Goal: Communication & Community: Answer question/provide support

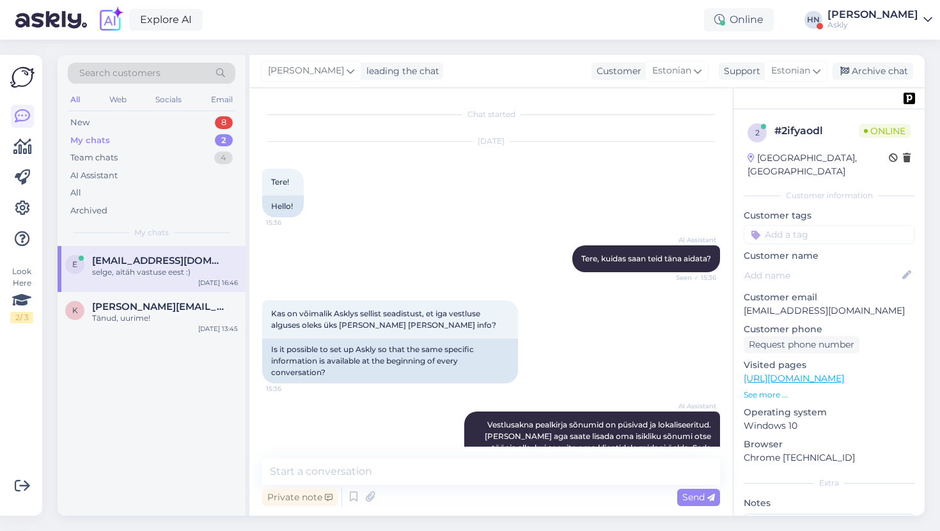
scroll to position [931, 0]
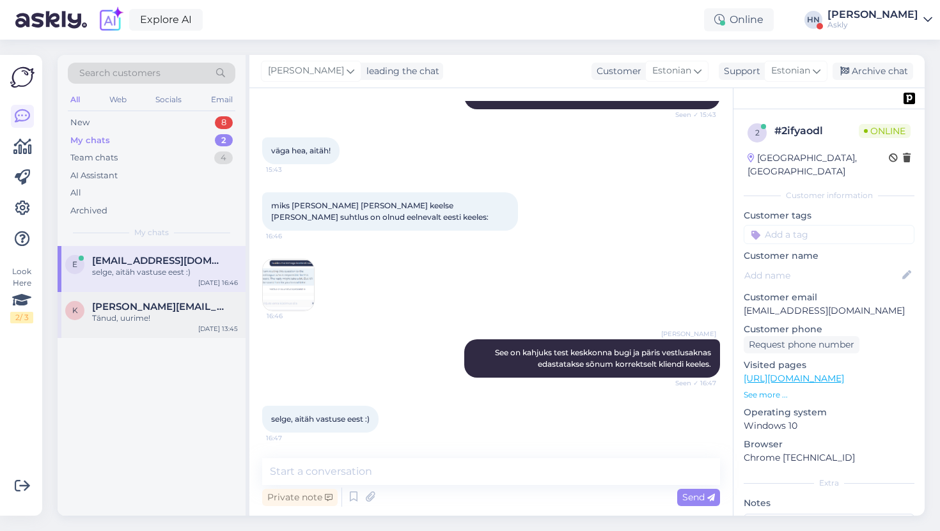
click at [183, 303] on span "[PERSON_NAME][EMAIL_ADDRESS][PERSON_NAME][DOMAIN_NAME]" at bounding box center [158, 307] width 133 height 12
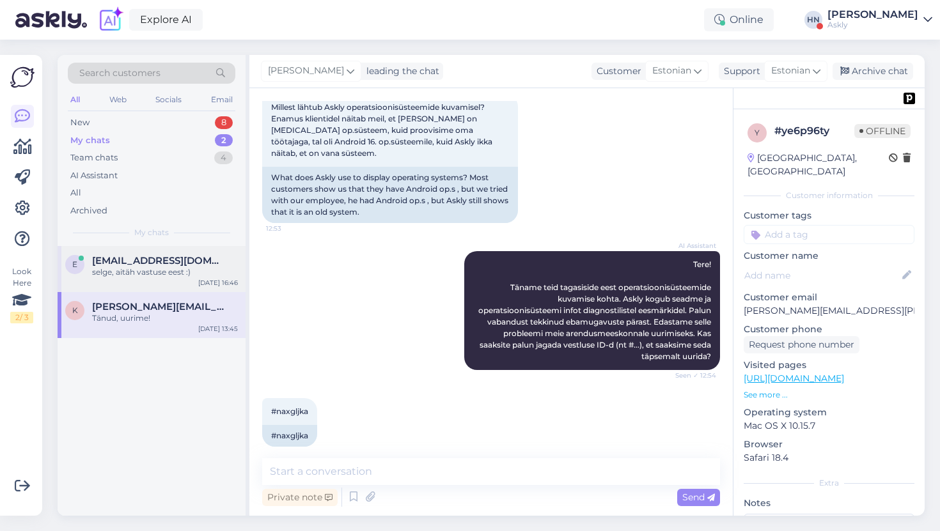
click at [183, 278] on div "e ene.nuut@confido.ee selge, aitäh vastuse eest :) Oct 13 16:46" at bounding box center [152, 269] width 188 height 46
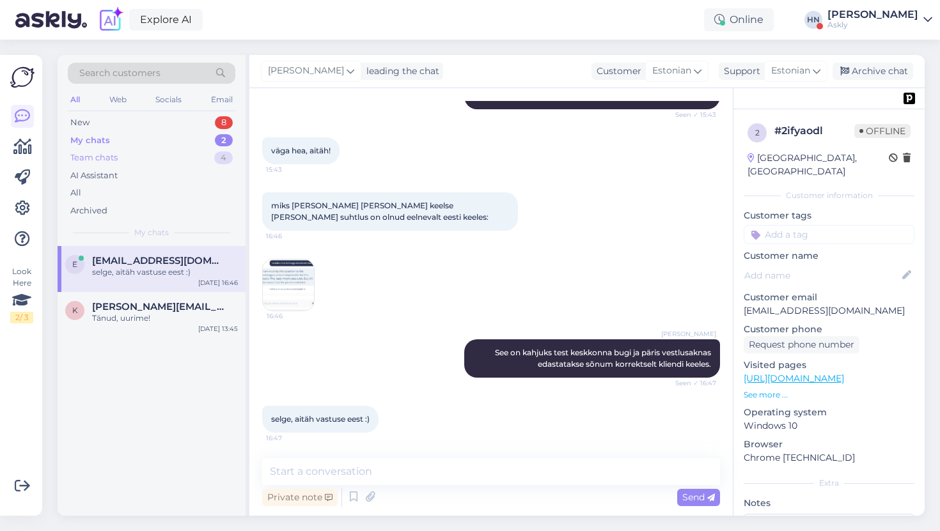
click at [203, 150] on div "Team chats 4" at bounding box center [151, 158] width 167 height 18
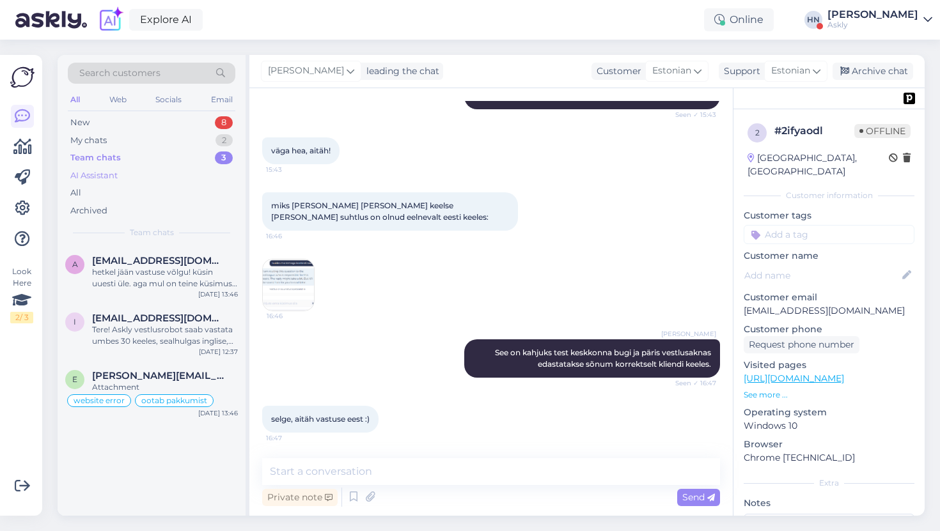
click at [176, 180] on div "AI Assistant" at bounding box center [151, 176] width 167 height 18
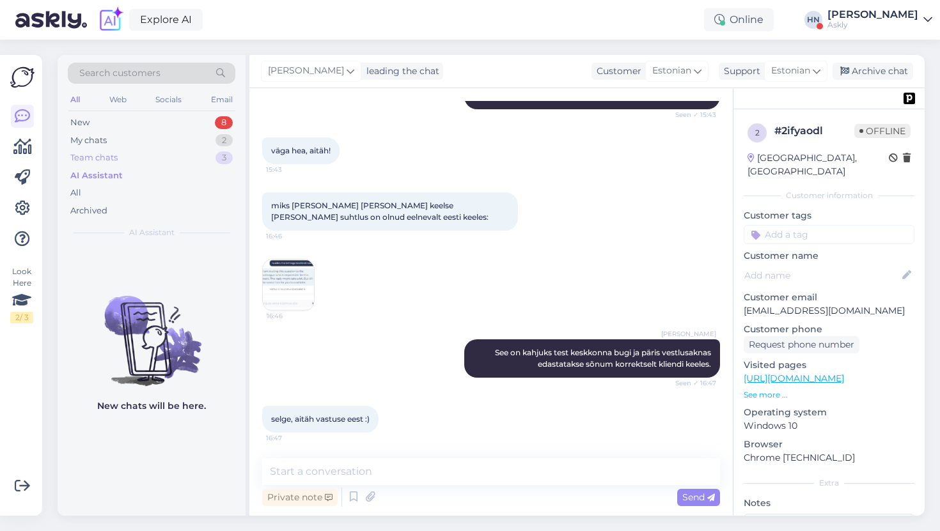
click at [182, 150] on div "Team chats 3" at bounding box center [151, 158] width 167 height 18
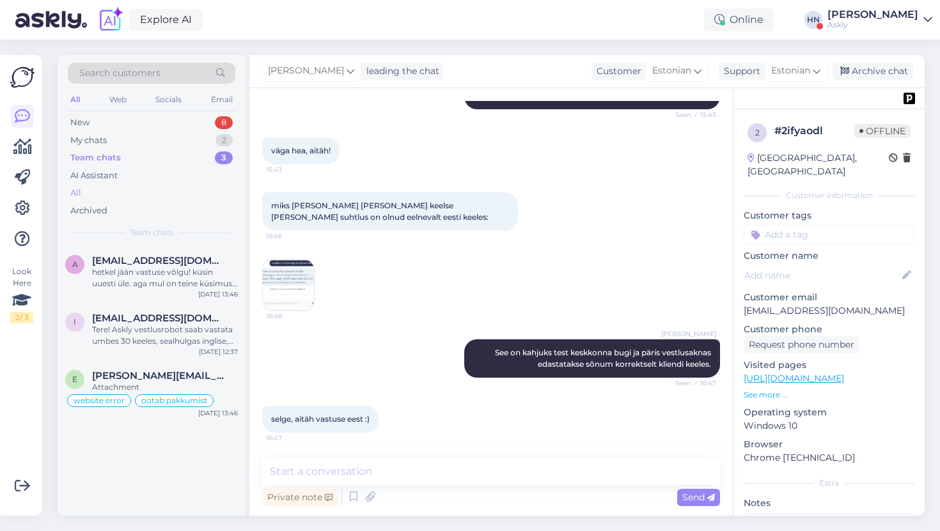
click at [164, 187] on div "All" at bounding box center [151, 193] width 167 height 18
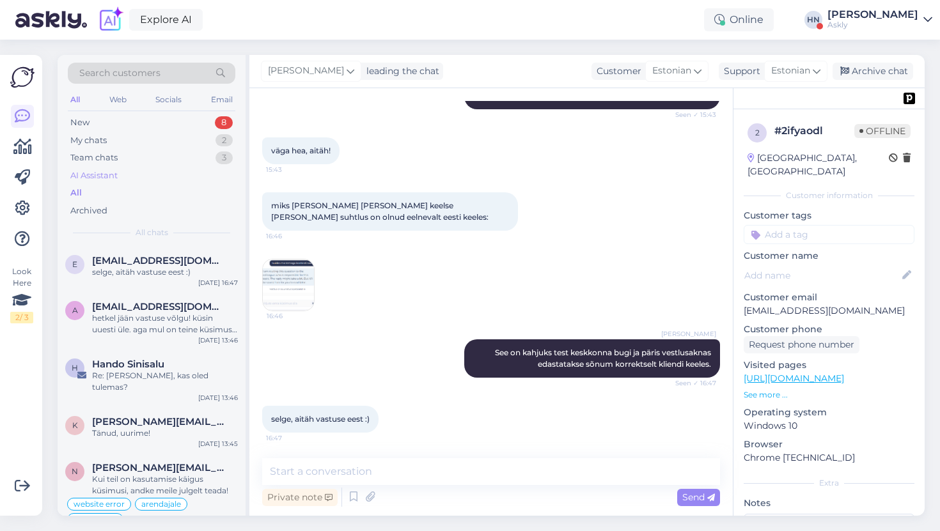
click at [171, 173] on div "AI Assistant" at bounding box center [151, 176] width 167 height 18
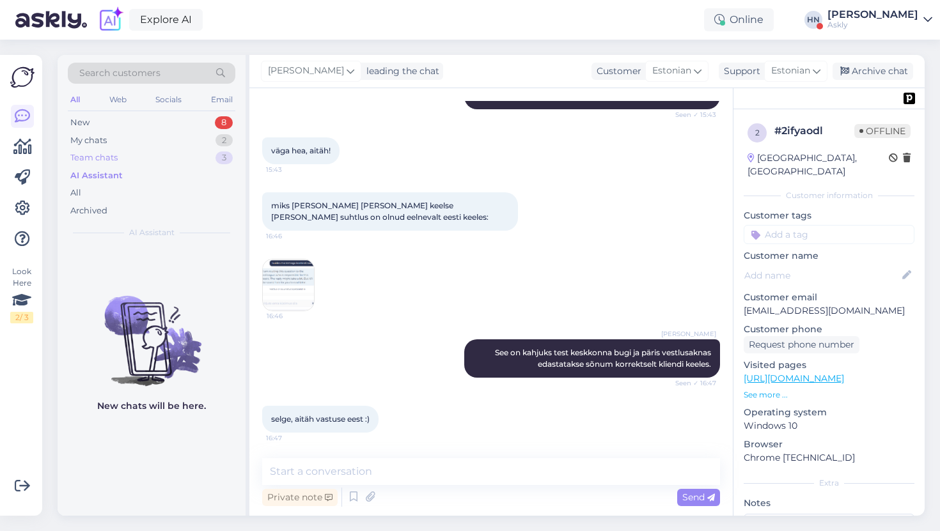
click at [175, 163] on div "Team chats 3" at bounding box center [151, 158] width 167 height 18
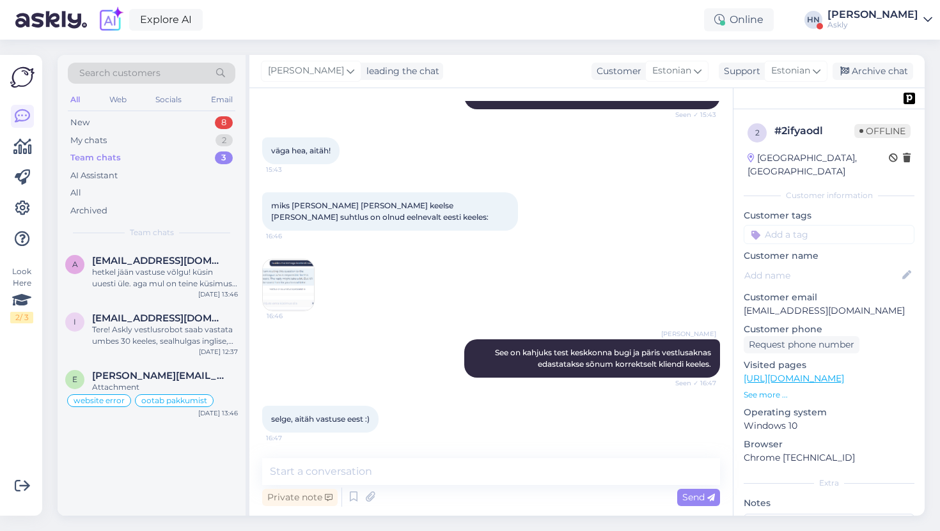
click at [860, 15] on div "[PERSON_NAME]" at bounding box center [872, 15] width 91 height 10
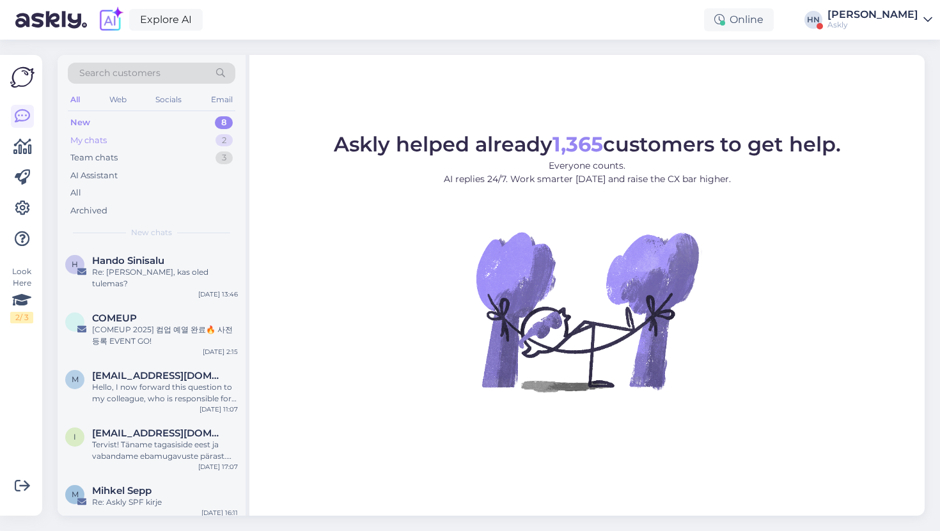
click at [138, 143] on div "My chats 2" at bounding box center [151, 141] width 167 height 18
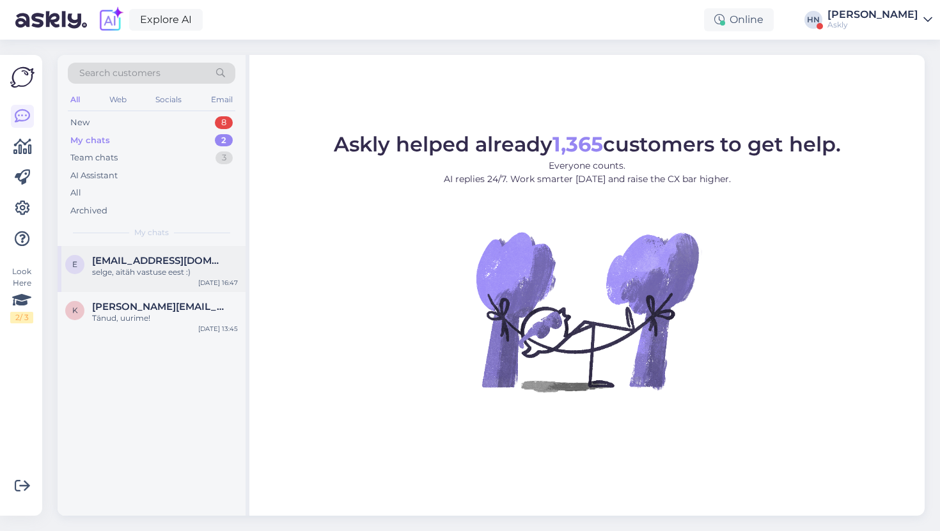
click at [144, 278] on div "e [EMAIL_ADDRESS][DOMAIN_NAME] selge, aitäh vastuse eest :) [DATE] 16:47" at bounding box center [152, 269] width 188 height 46
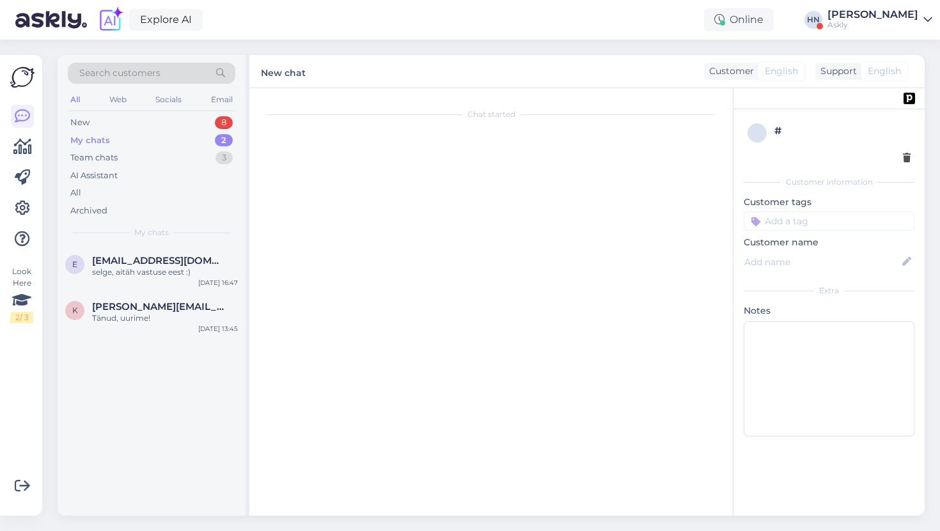
scroll to position [931, 0]
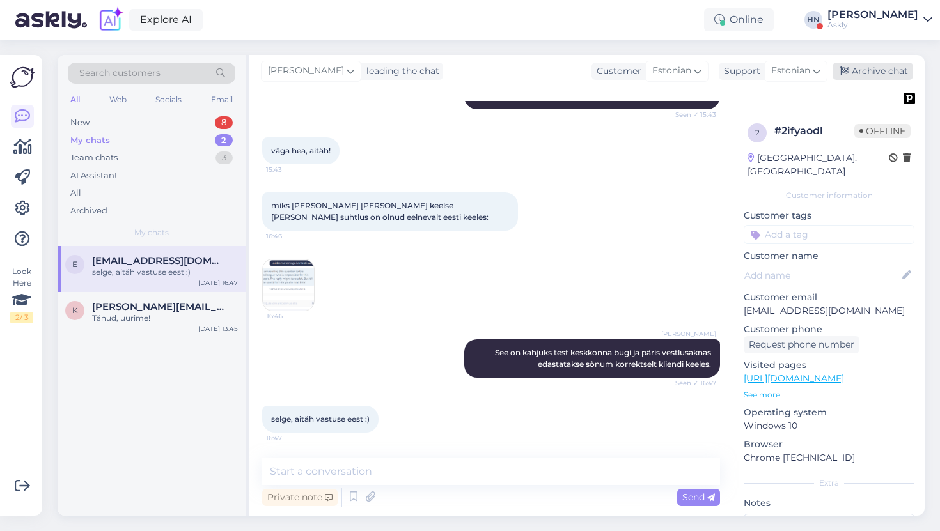
click at [847, 75] on icon at bounding box center [844, 71] width 9 height 9
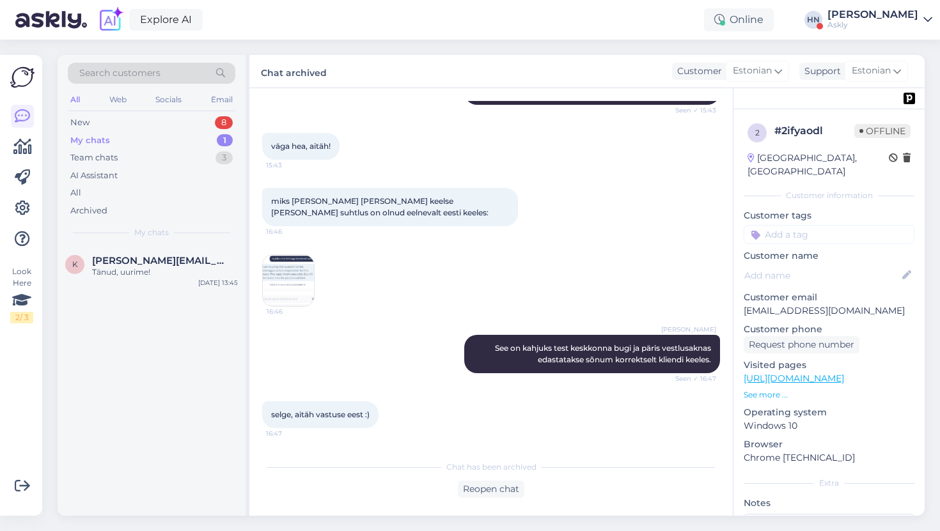
click at [556, 60] on div "Chat archived Customer Estonian Support Estonian" at bounding box center [586, 71] width 675 height 33
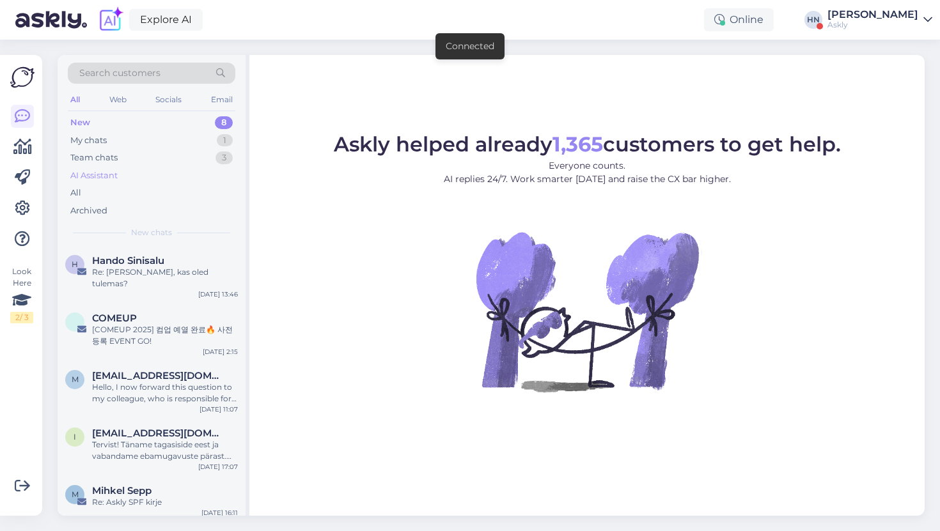
click at [206, 177] on div "AI Assistant" at bounding box center [151, 176] width 167 height 18
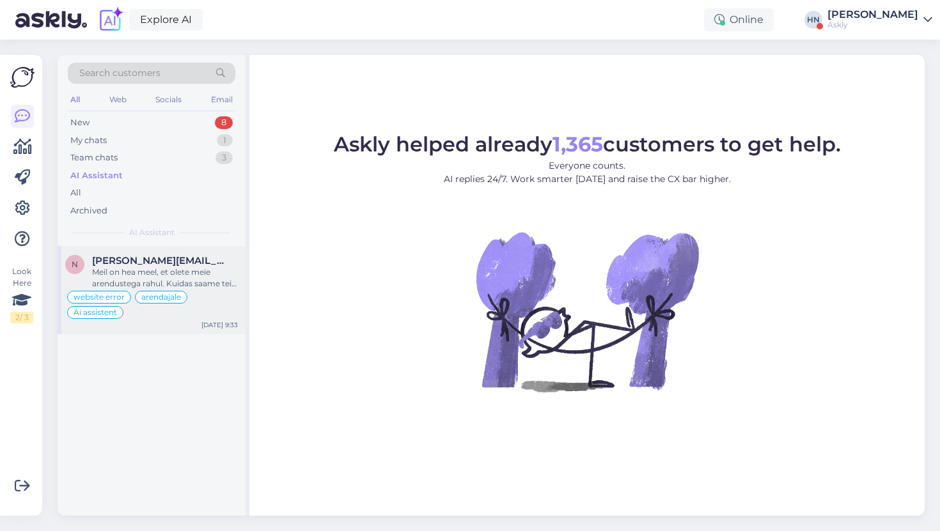
click at [217, 252] on div "n nelly.vahtramaa@bustruckparts.com Meil on hea meel, et olete meie arendustega…" at bounding box center [152, 290] width 188 height 88
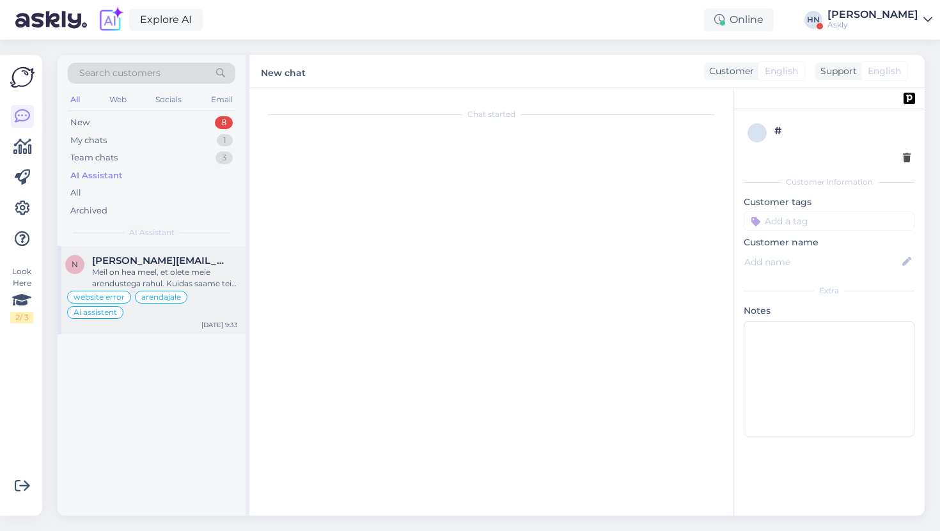
scroll to position [9228, 0]
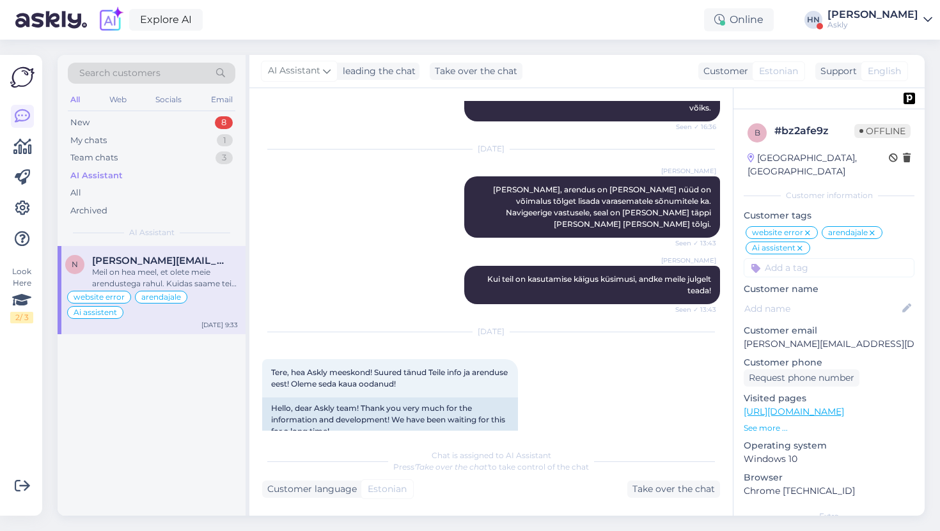
click at [371, 252] on div "Sandra Roosna Kui teil on kasutamise käigus küsimusi, andke meile julgelt teada…" at bounding box center [491, 285] width 458 height 66
